Goal: Find specific page/section: Find specific page/section

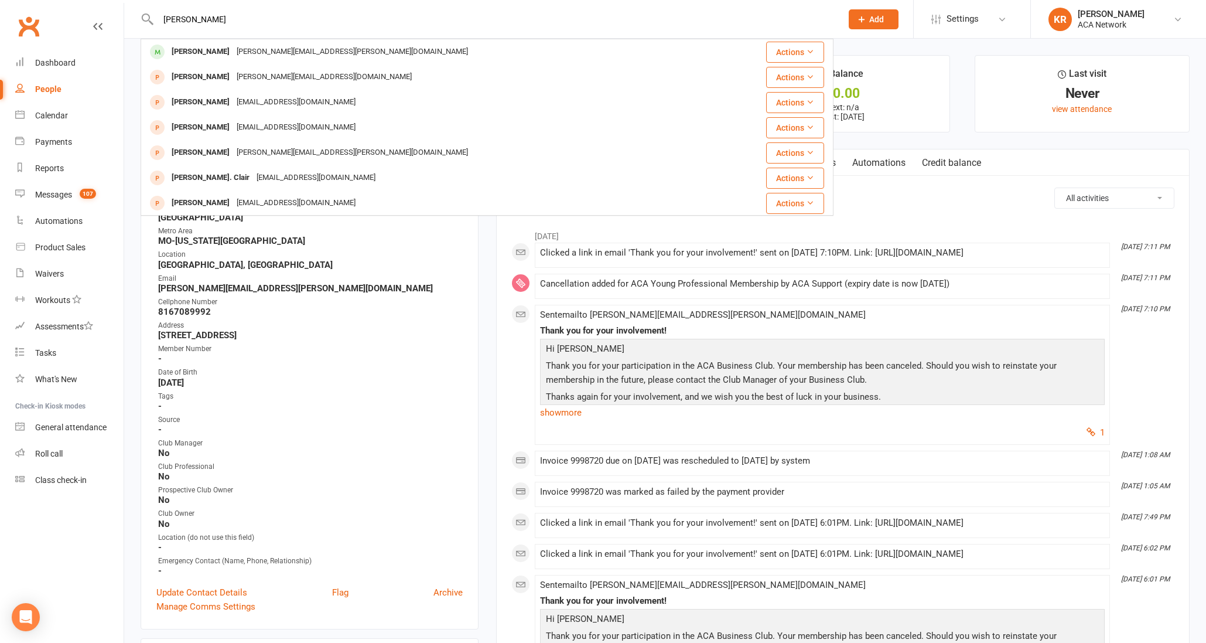
click at [231, 18] on input "[PERSON_NAME]" at bounding box center [494, 19] width 679 height 16
drag, startPoint x: 222, startPoint y: 18, endPoint x: 189, endPoint y: 18, distance: 32.8
click at [189, 18] on input "[PERSON_NAME]" at bounding box center [494, 19] width 679 height 16
drag, startPoint x: 195, startPoint y: 19, endPoint x: 152, endPoint y: 21, distance: 43.4
click at [135, 16] on react-component "[PERSON_NAME] [PERSON_NAME][EMAIL_ADDRESS][DOMAIN_NAME] Actions [PERSON_NAME] […" at bounding box center [416, 19] width 833 height 38
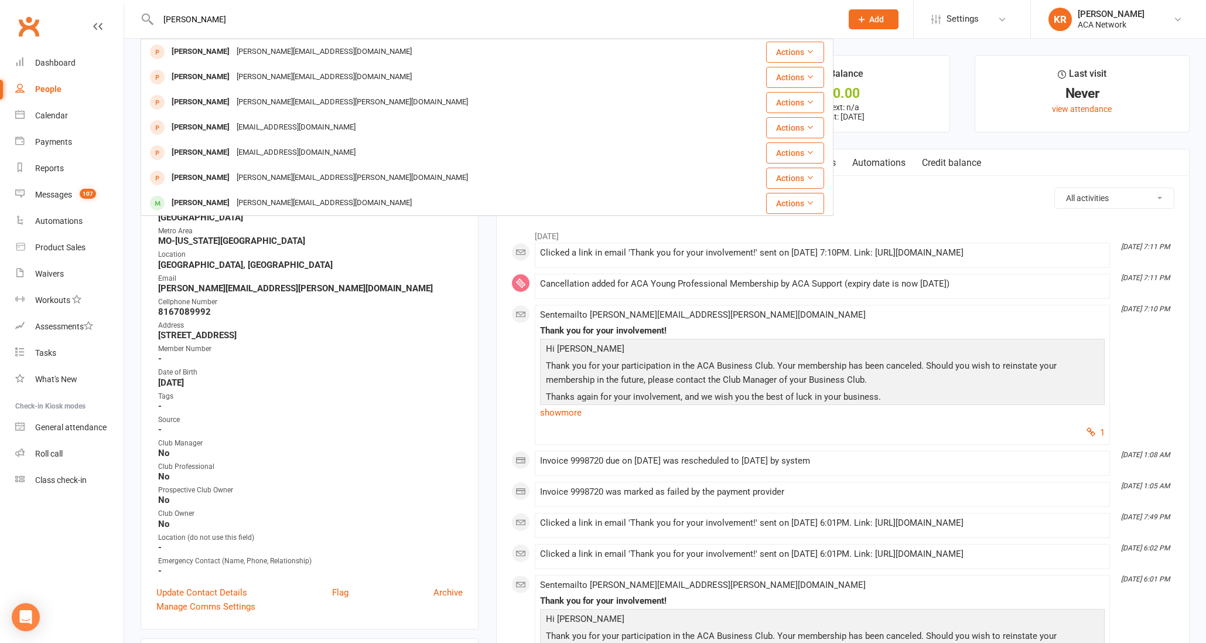
drag, startPoint x: 197, startPoint y: 23, endPoint x: 144, endPoint y: 19, distance: 53.5
click at [144, 19] on div "[PERSON_NAME] Harrison [EMAIL_ADDRESS][DOMAIN_NAME] Actions [PERSON_NAME] [PERS…" at bounding box center [487, 19] width 693 height 38
type input "[PERSON_NAME]"
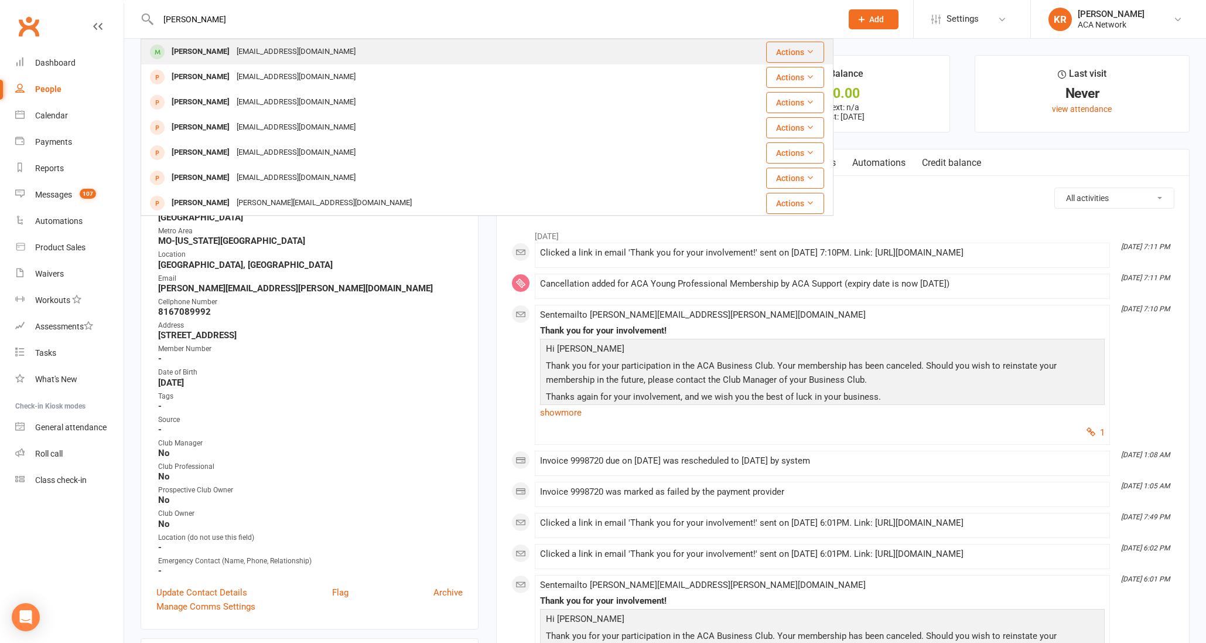
drag, startPoint x: 144, startPoint y: 19, endPoint x: 198, endPoint y: 49, distance: 61.9
click at [198, 49] on div "[PERSON_NAME]" at bounding box center [200, 51] width 65 height 17
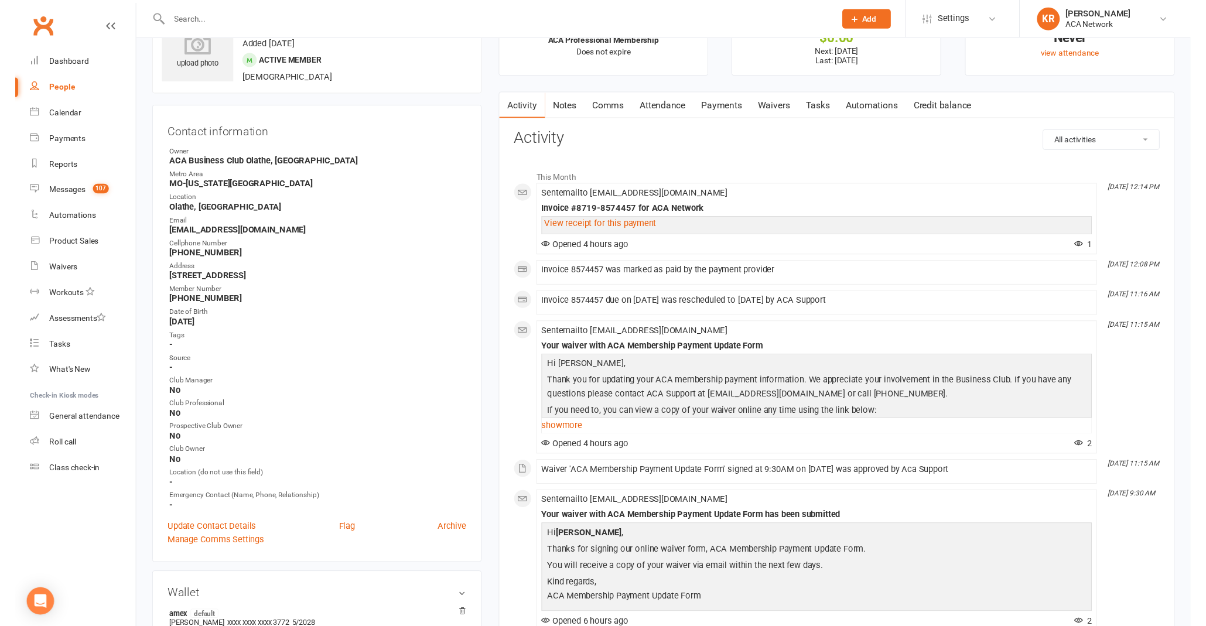
scroll to position [60, 0]
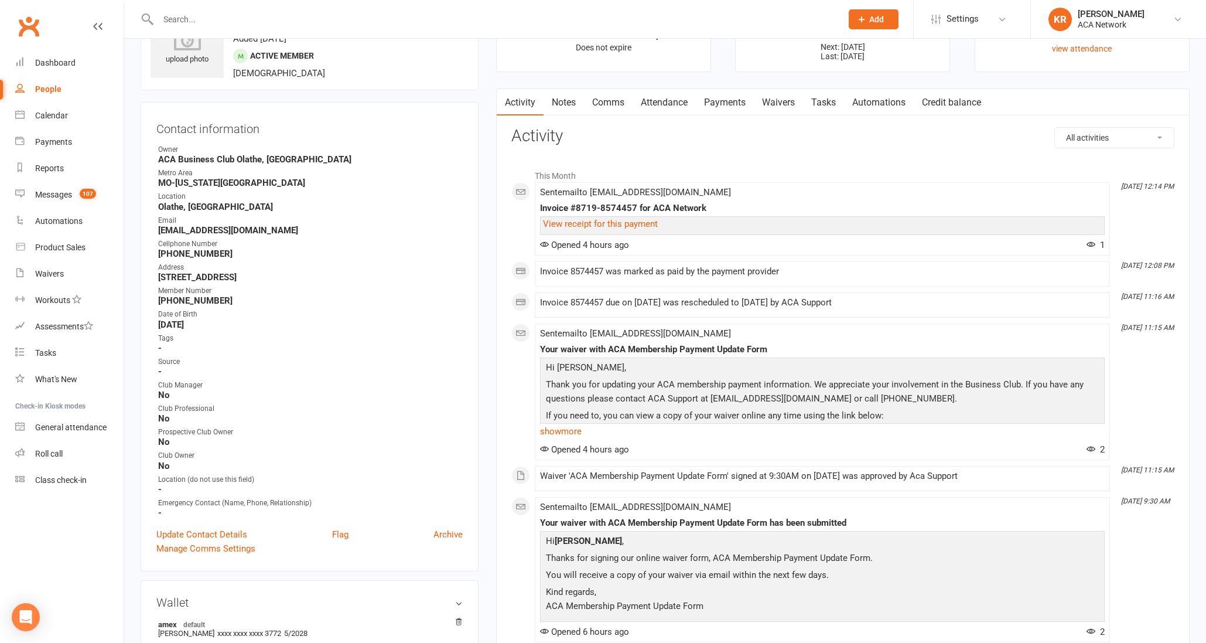
drag, startPoint x: 159, startPoint y: 277, endPoint x: 293, endPoint y: 277, distance: 134.1
click at [296, 276] on strong "[STREET_ADDRESS]" at bounding box center [310, 277] width 305 height 11
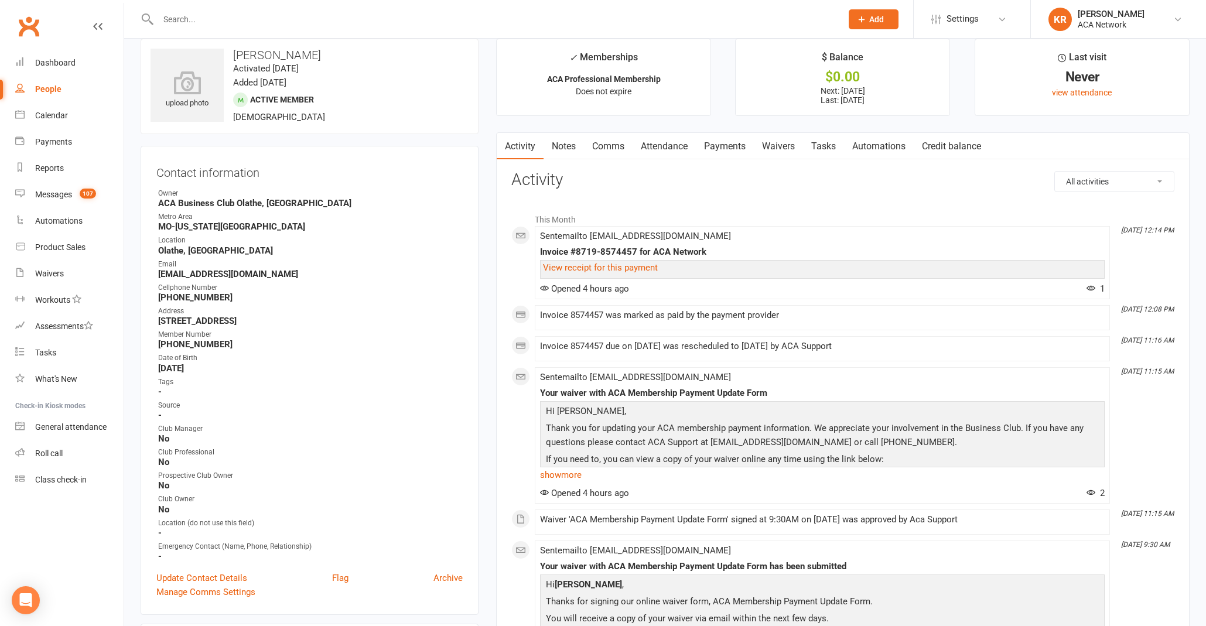
scroll to position [15, 0]
click at [182, 20] on input "text" at bounding box center [494, 19] width 679 height 16
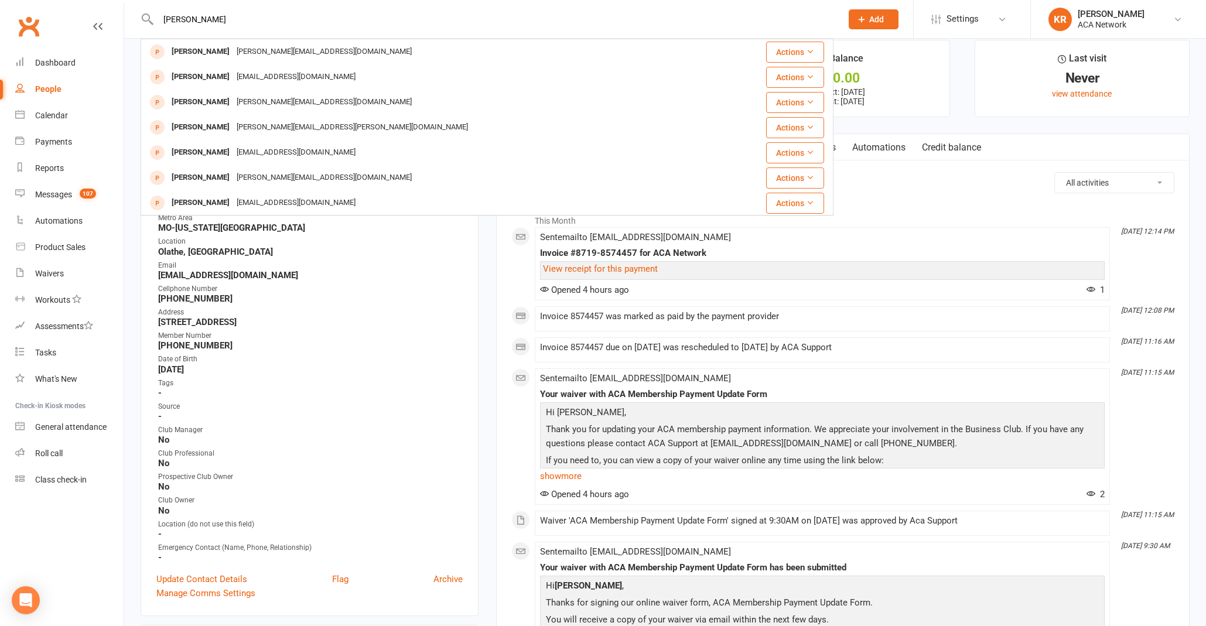
type input "[PERSON_NAME]"
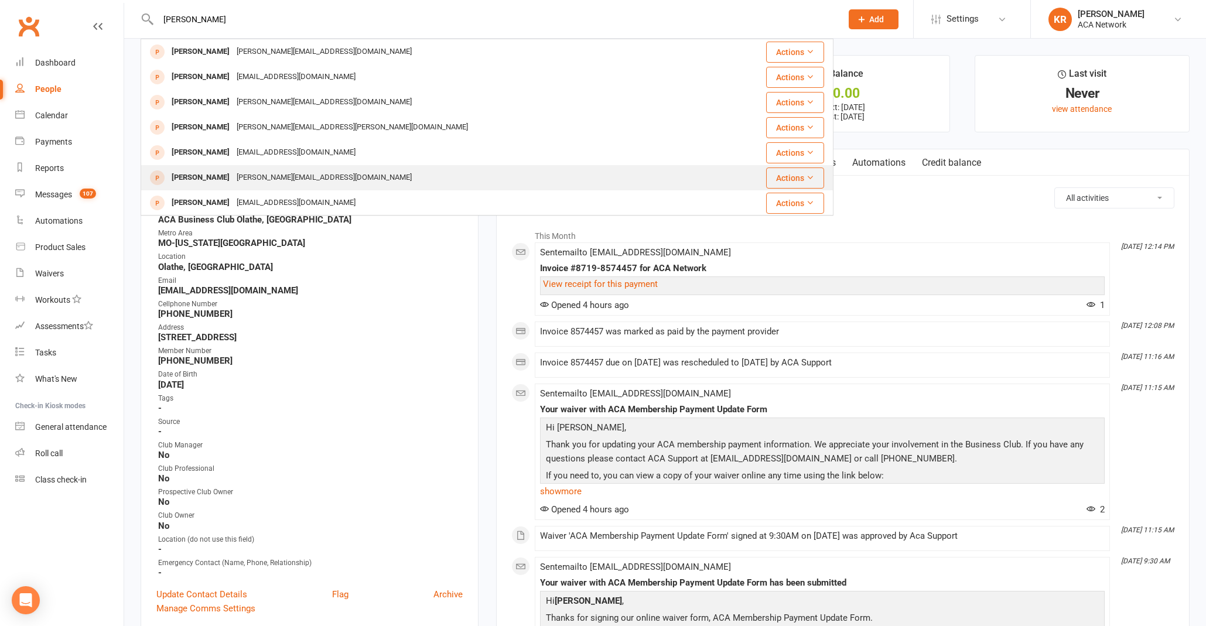
scroll to position [0, 0]
